Goal: Transaction & Acquisition: Subscribe to service/newsletter

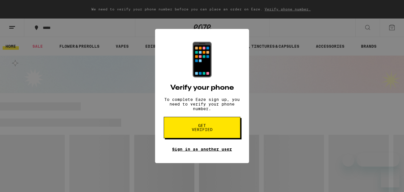
click at [178, 151] on link "Sign in as another user" at bounding box center [202, 149] width 60 height 5
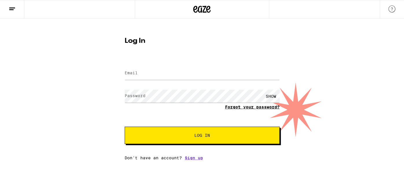
click at [229, 108] on link "Forgot your password?" at bounding box center [252, 107] width 55 height 5
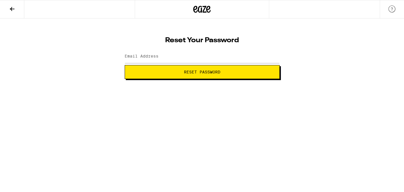
click at [16, 15] on button at bounding box center [12, 9] width 24 height 18
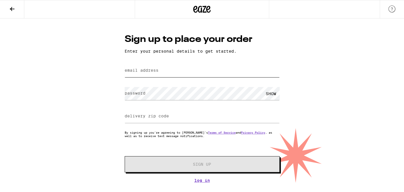
click at [173, 71] on input "email address" at bounding box center [202, 70] width 155 height 13
type input "[EMAIL_ADDRESS][DOMAIN_NAME]"
type input "95841"
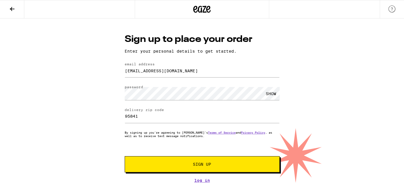
click at [199, 161] on button "Sign Up" at bounding box center [202, 164] width 155 height 16
